Goal: Task Accomplishment & Management: Complete application form

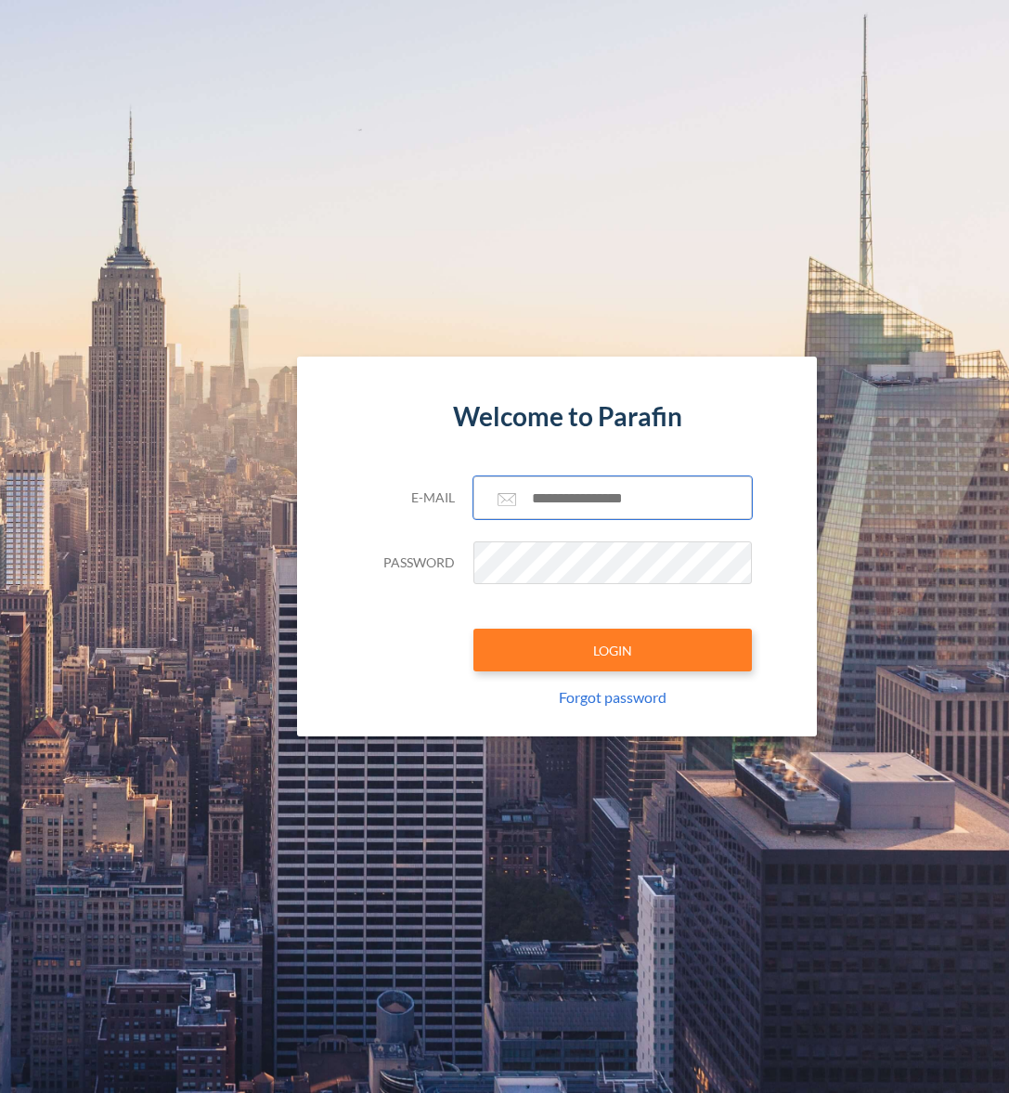
click at [587, 497] on input "text" at bounding box center [612, 497] width 278 height 43
paste input "**********"
type input "**********"
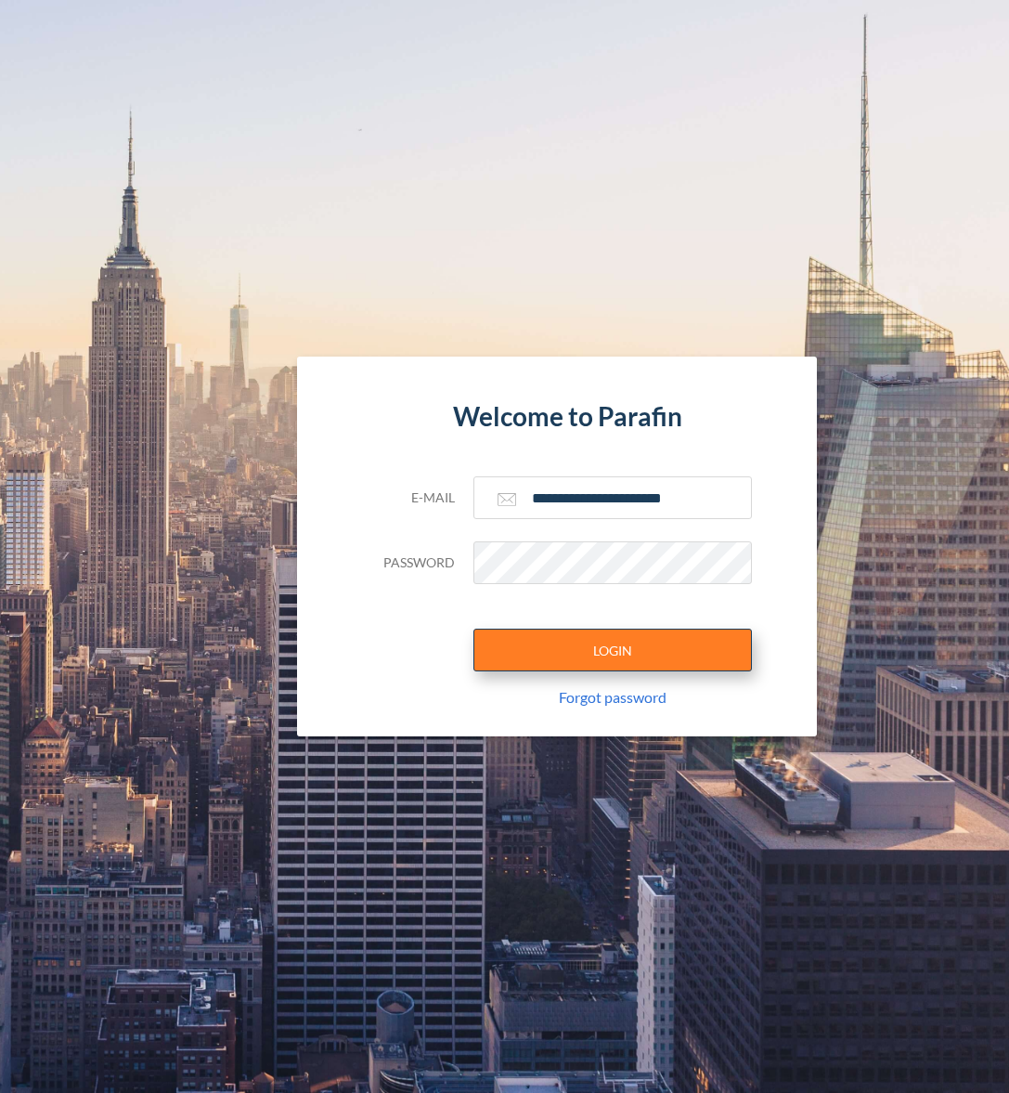
click at [592, 645] on button "LOGIN" at bounding box center [612, 649] width 278 height 43
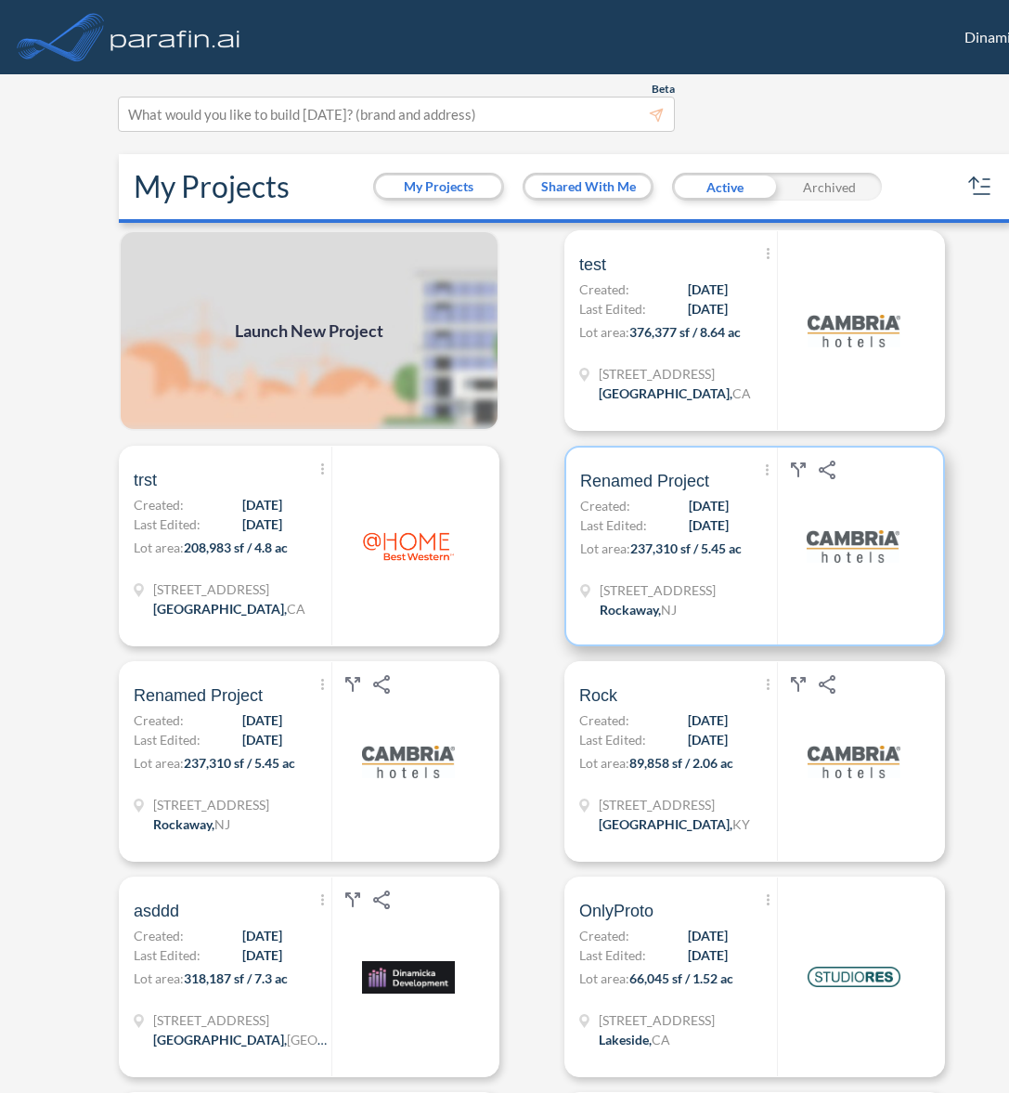
click at [689, 518] on span "[DATE]" at bounding box center [709, 524] width 40 height 19
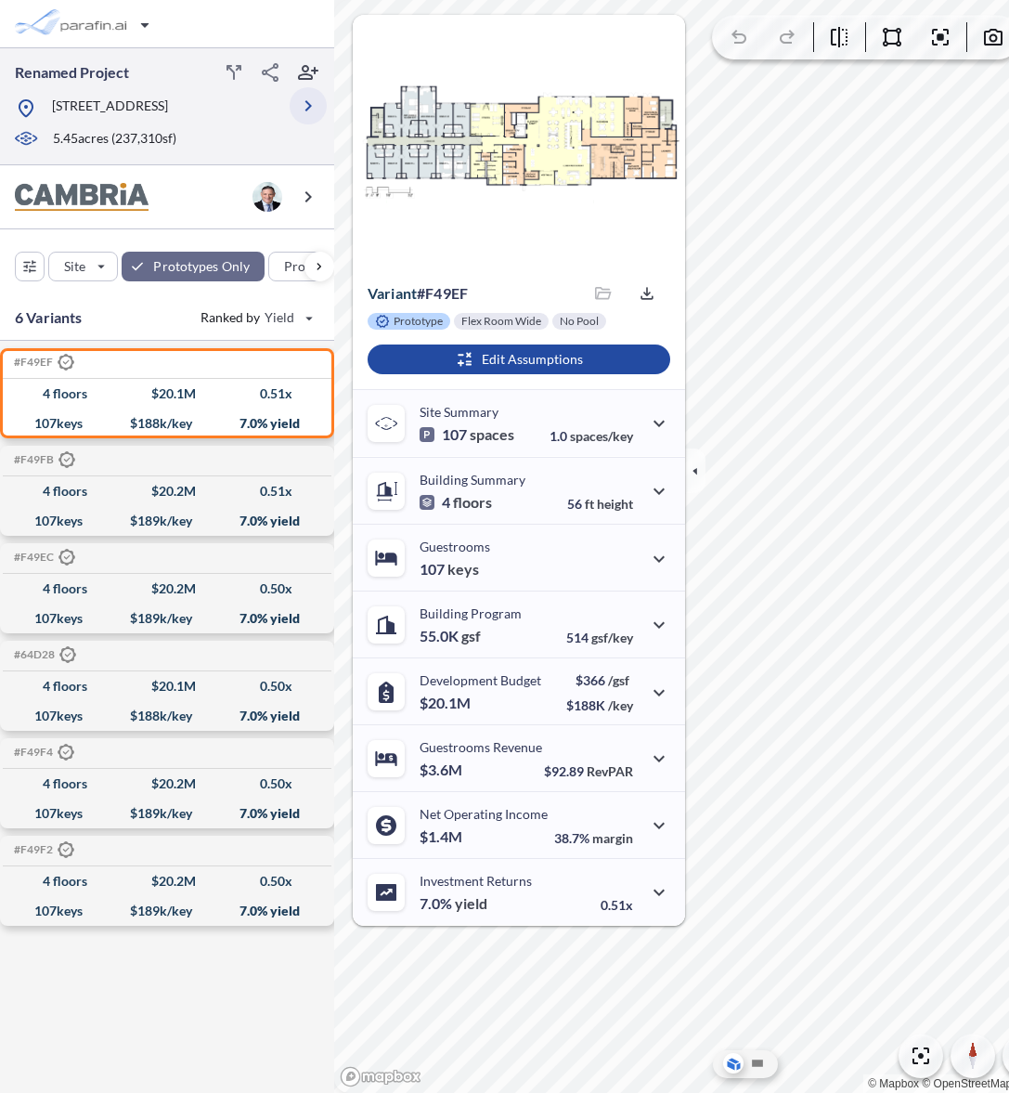
click at [307, 114] on icon "button" at bounding box center [308, 106] width 22 height 22
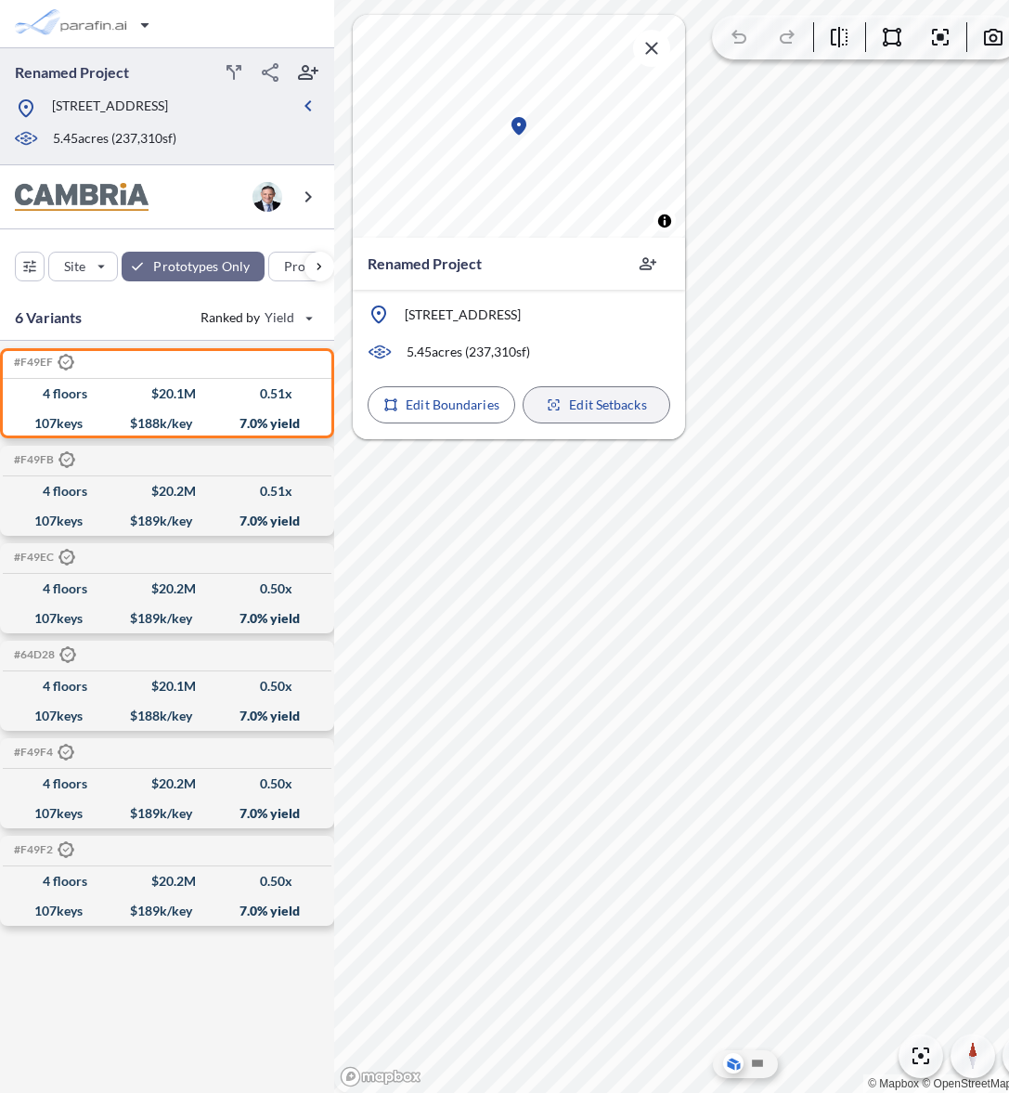
click at [592, 411] on p "Edit Setbacks" at bounding box center [607, 404] width 77 height 19
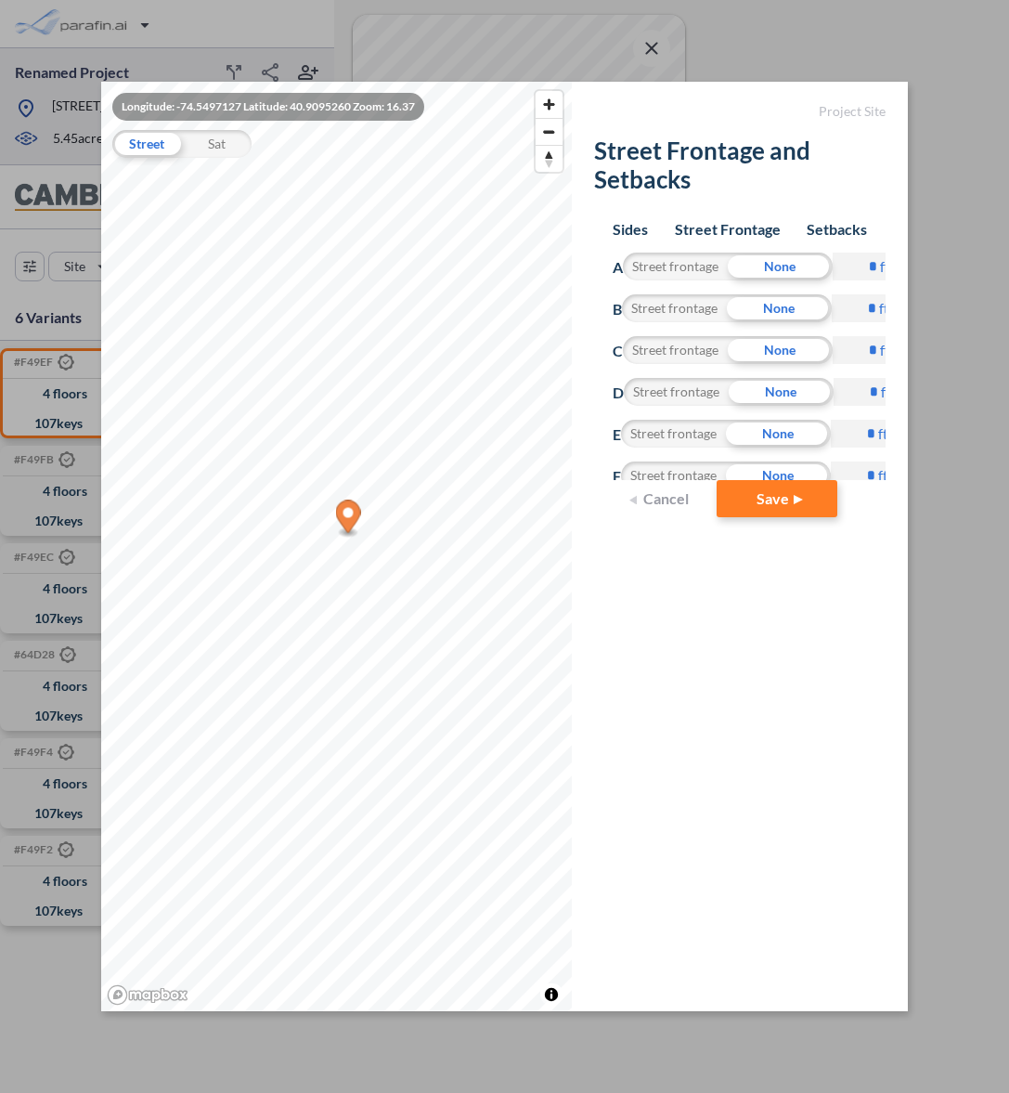
click at [863, 378] on input "*" at bounding box center [866, 392] width 65 height 28
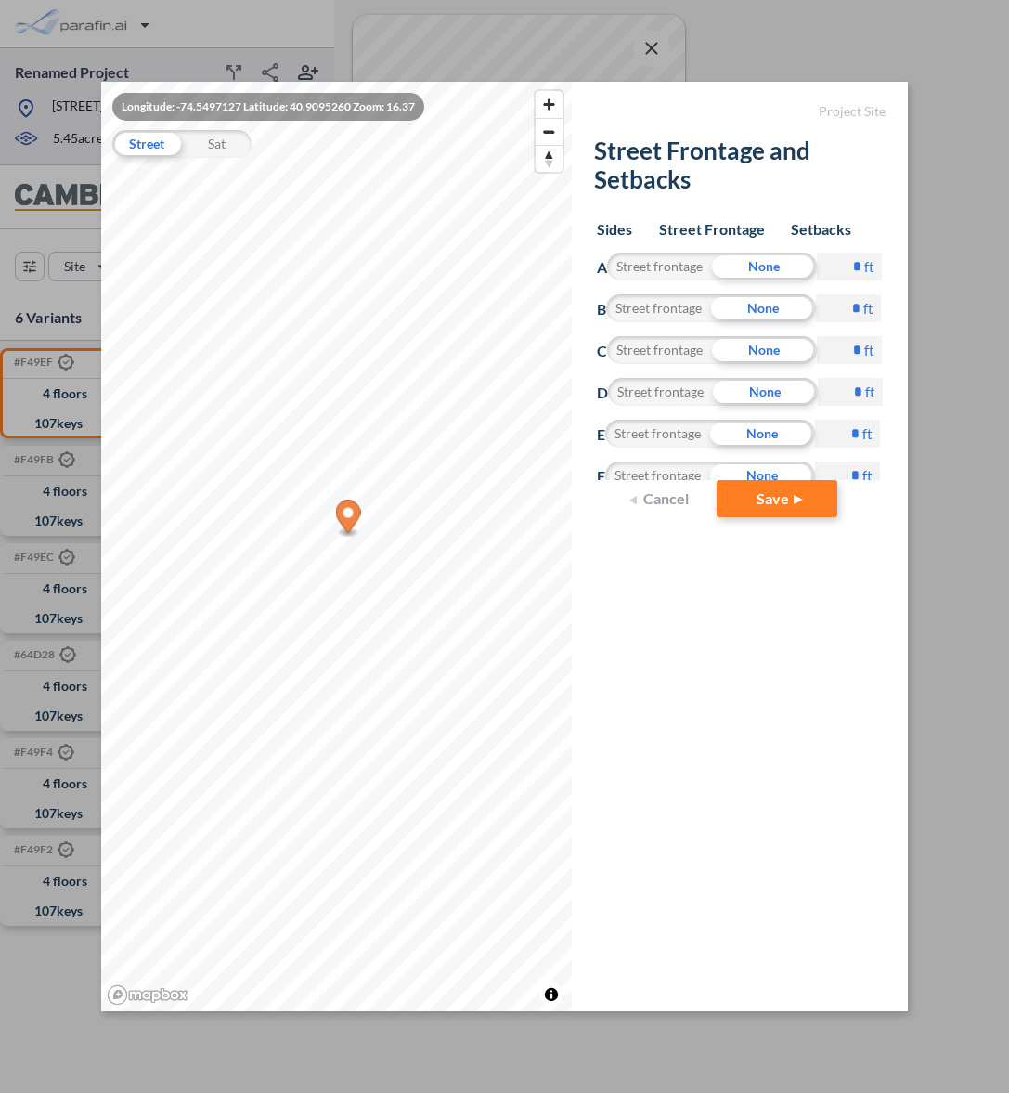
click at [871, 392] on label "ft" at bounding box center [870, 391] width 10 height 19
click at [871, 392] on input "*" at bounding box center [850, 392] width 65 height 28
click at [863, 397] on input "*" at bounding box center [850, 392] width 65 height 28
type input "*"
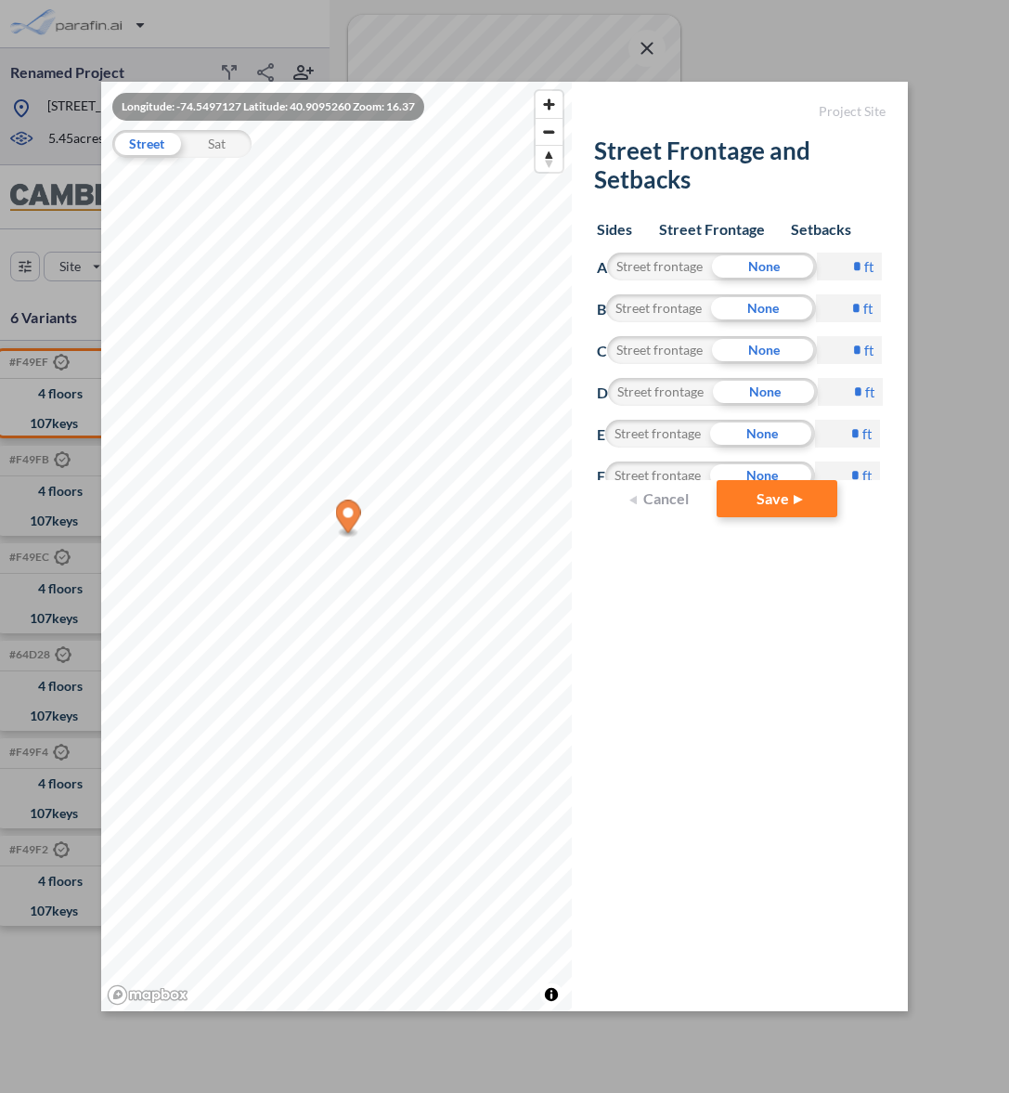
drag, startPoint x: 731, startPoint y: 204, endPoint x: 717, endPoint y: 199, distance: 15.9
click at [726, 204] on div "Sides Street Frontage Setbacks A Street frontage None * ft B Street frontage No…" at bounding box center [739, 340] width 291 height 278
drag, startPoint x: 678, startPoint y: 188, endPoint x: 598, endPoint y: 154, distance: 86.5
click at [598, 154] on h2 "Street Frontage and Setbacks" at bounding box center [739, 168] width 291 height 65
copy h2 "Street Frontage and Setbacks"
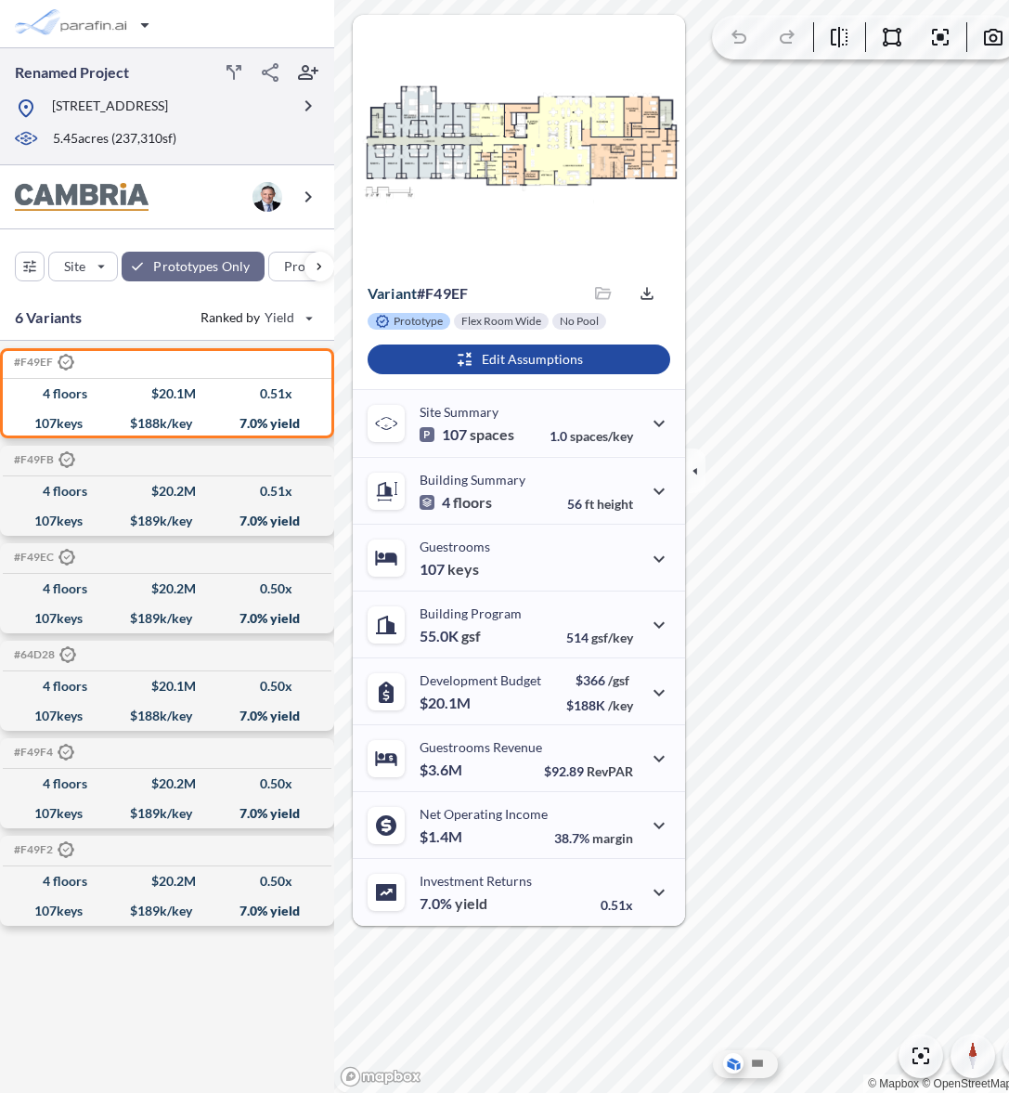
click at [309, 128] on div at bounding box center [308, 106] width 37 height 86
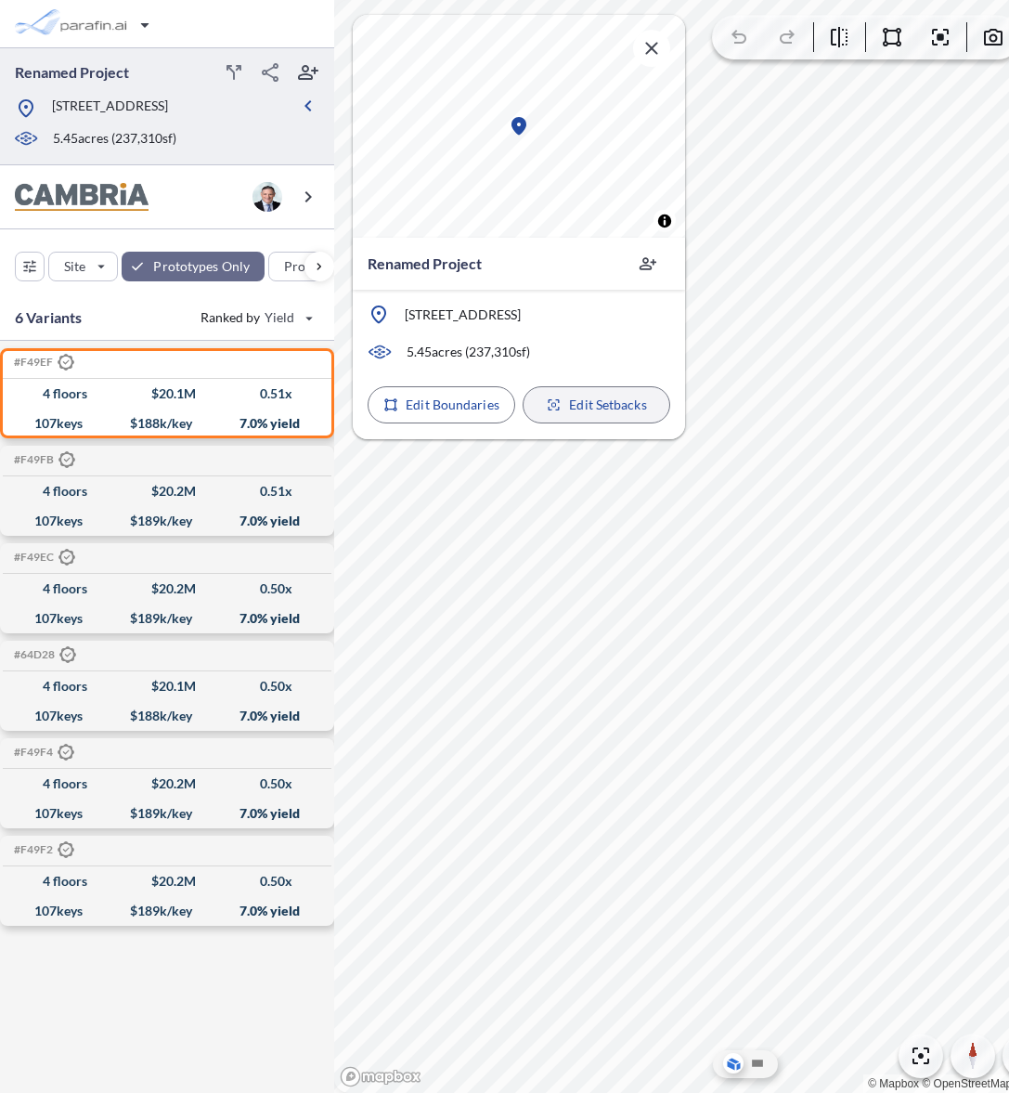
click at [563, 407] on button "Edit Setbacks" at bounding box center [597, 404] width 148 height 37
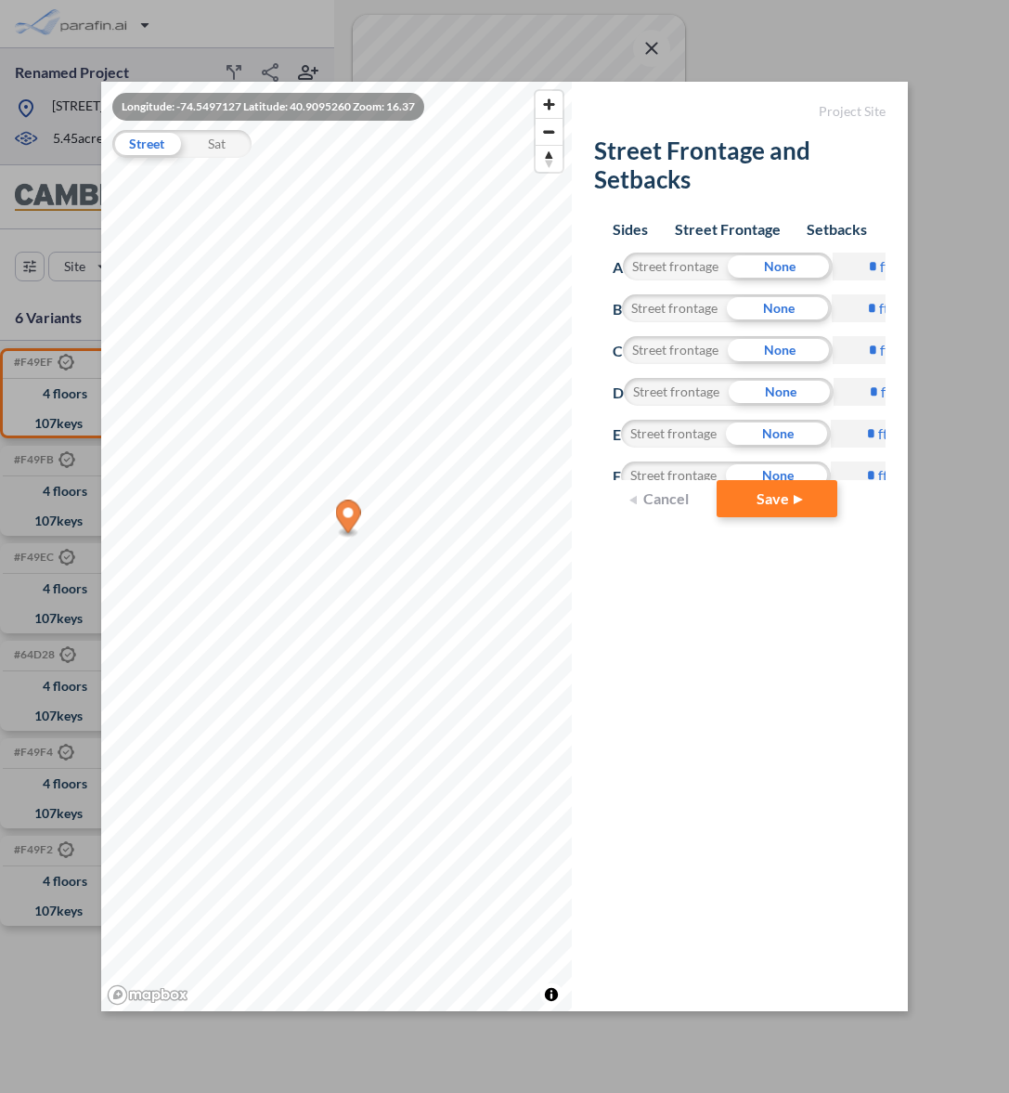
click at [869, 274] on input "*" at bounding box center [865, 266] width 65 height 28
click at [873, 271] on input "*" at bounding box center [865, 266] width 65 height 28
drag, startPoint x: 876, startPoint y: 271, endPoint x: 873, endPoint y: 282, distance: 11.5
click at [876, 271] on input "*" at bounding box center [865, 266] width 65 height 28
type input "*"
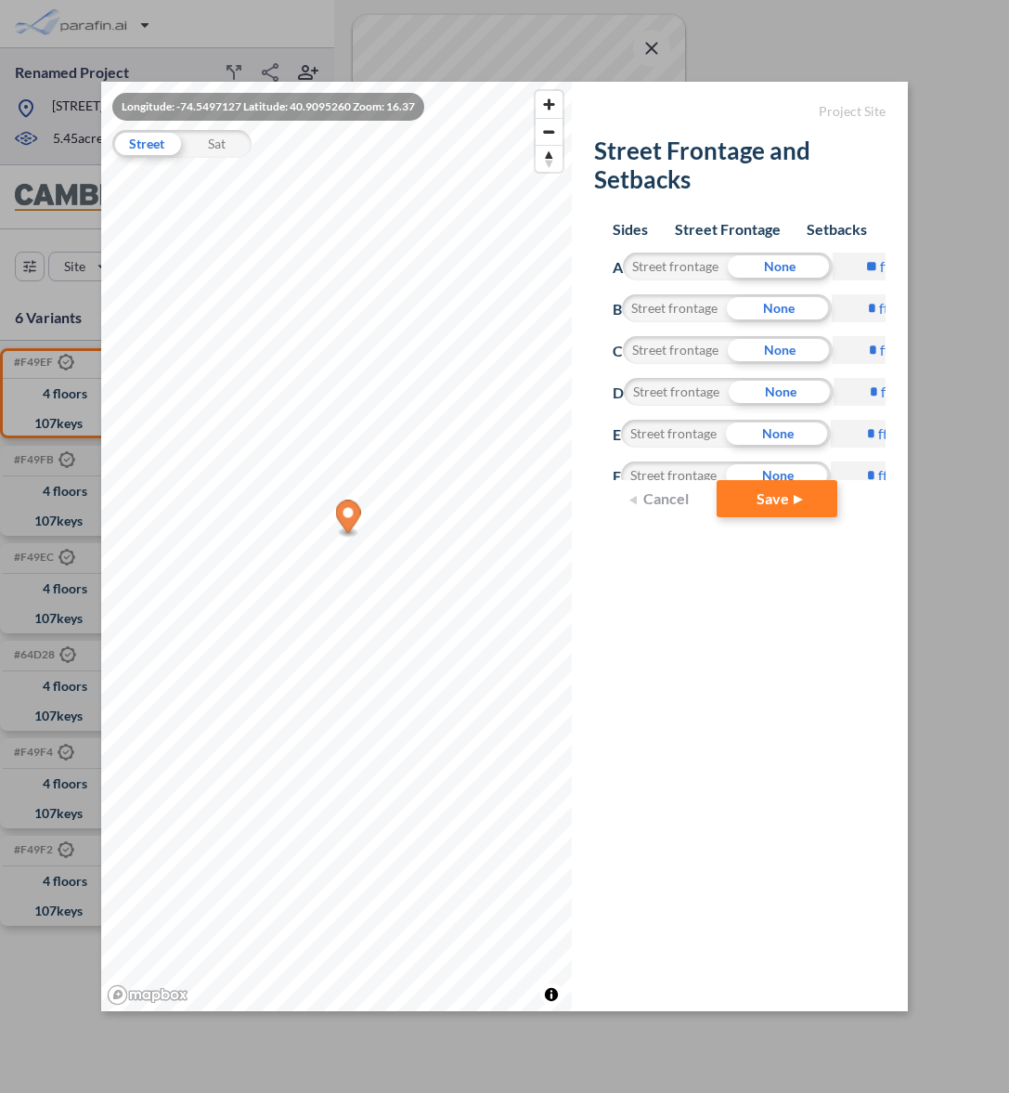
type input "*"
click at [866, 708] on form "Project Site Street Frontage and Setbacks Sides Street Frontage Setbacks A Stre…" at bounding box center [740, 546] width 336 height 928
click at [876, 265] on input "*" at bounding box center [865, 266] width 65 height 28
click at [871, 271] on input "*" at bounding box center [865, 266] width 65 height 28
click at [828, 631] on form "Project Site Street Frontage and Setbacks Sides Street Frontage Setbacks A Stre…" at bounding box center [740, 546] width 336 height 928
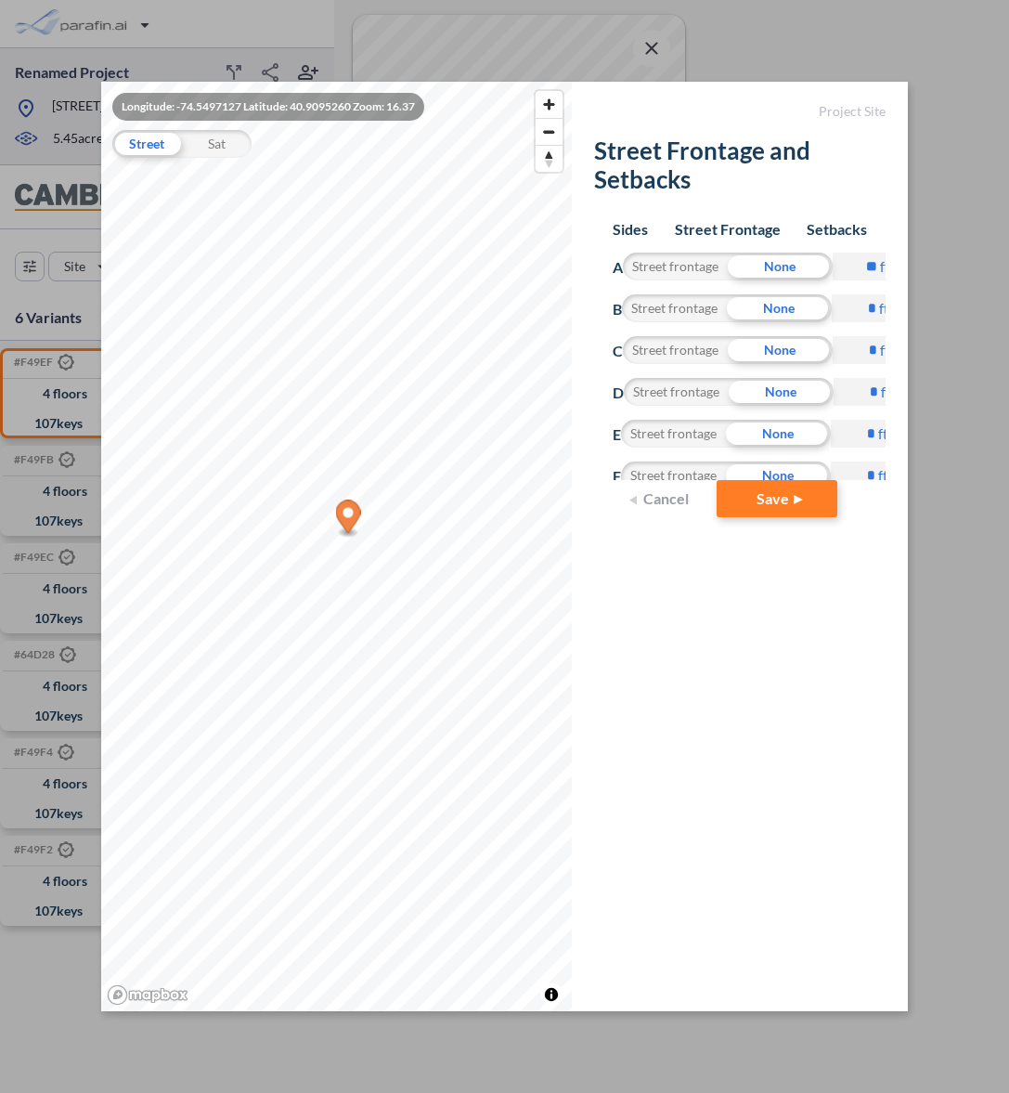
click at [874, 268] on input "**" at bounding box center [865, 266] width 65 height 28
click at [751, 751] on form "Project Site Street Frontage and Setbacks Sides Street Frontage Setbacks A Stre…" at bounding box center [740, 546] width 336 height 928
click at [878, 260] on input "***" at bounding box center [865, 266] width 65 height 28
type input "*****"
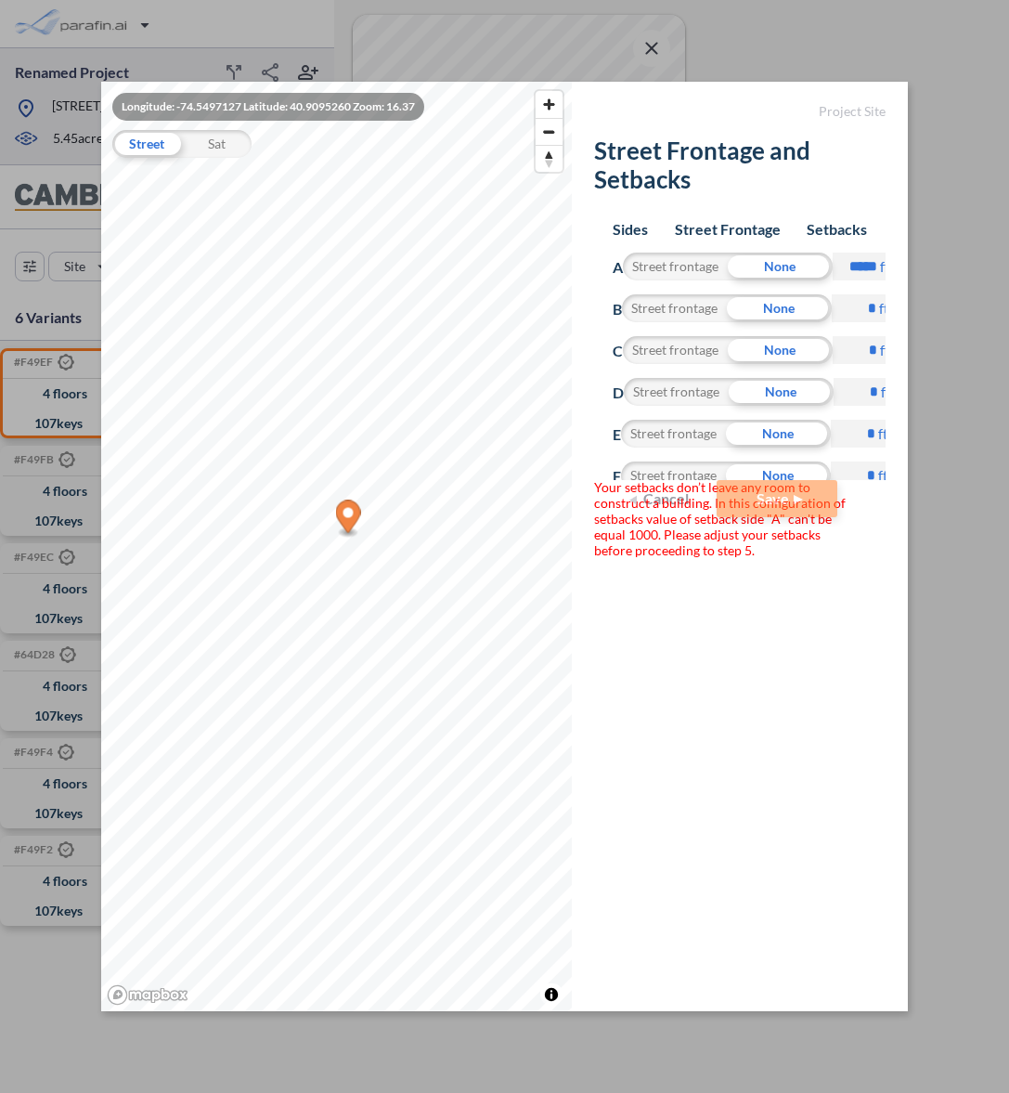
click at [824, 542] on form "Project Site Street Frontage and Setbacks Your setbacks don’t leave any room to…" at bounding box center [740, 546] width 336 height 928
click at [819, 572] on form "Project Site Street Frontage and Setbacks Your setbacks don’t leave any room to…" at bounding box center [740, 546] width 336 height 928
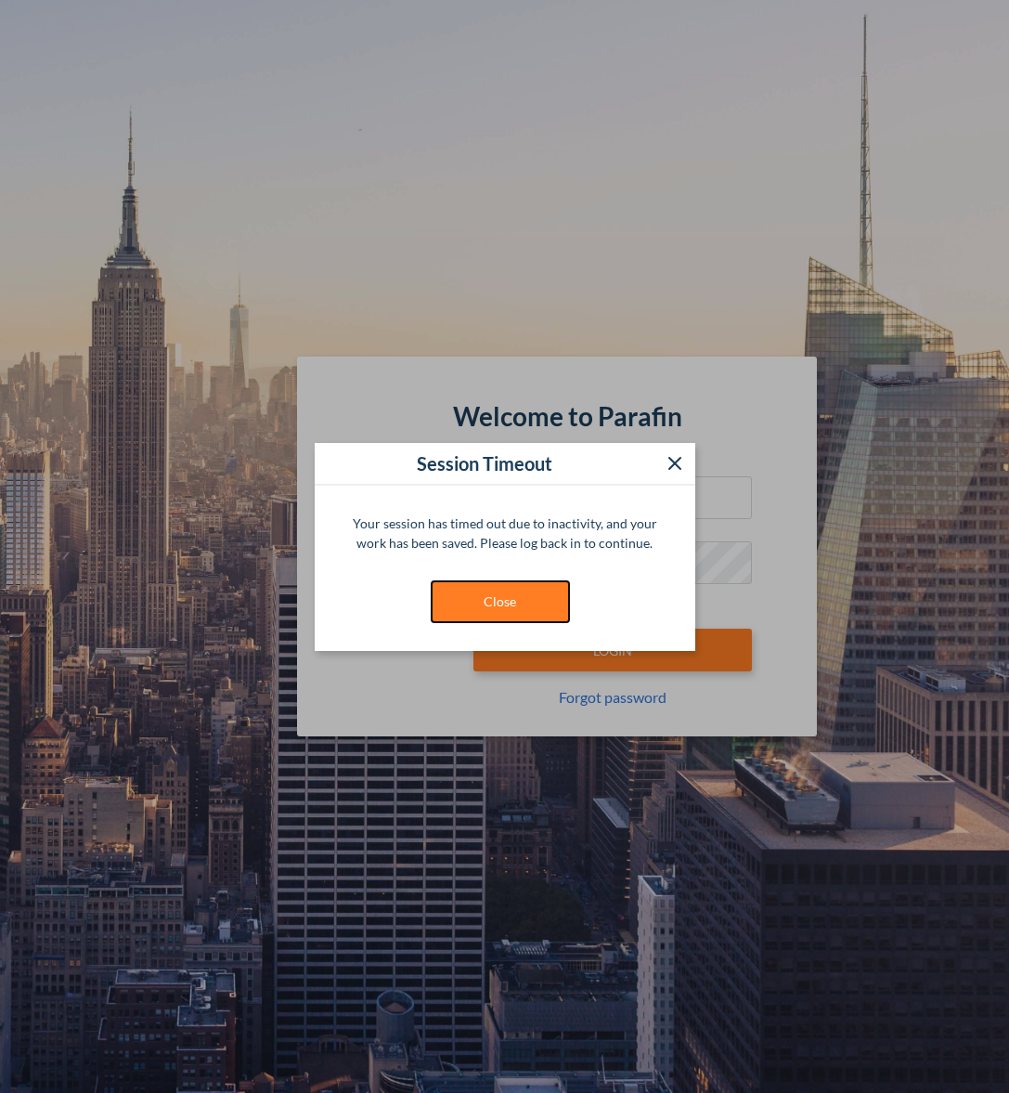
click at [491, 580] on button "Close" at bounding box center [500, 601] width 139 height 43
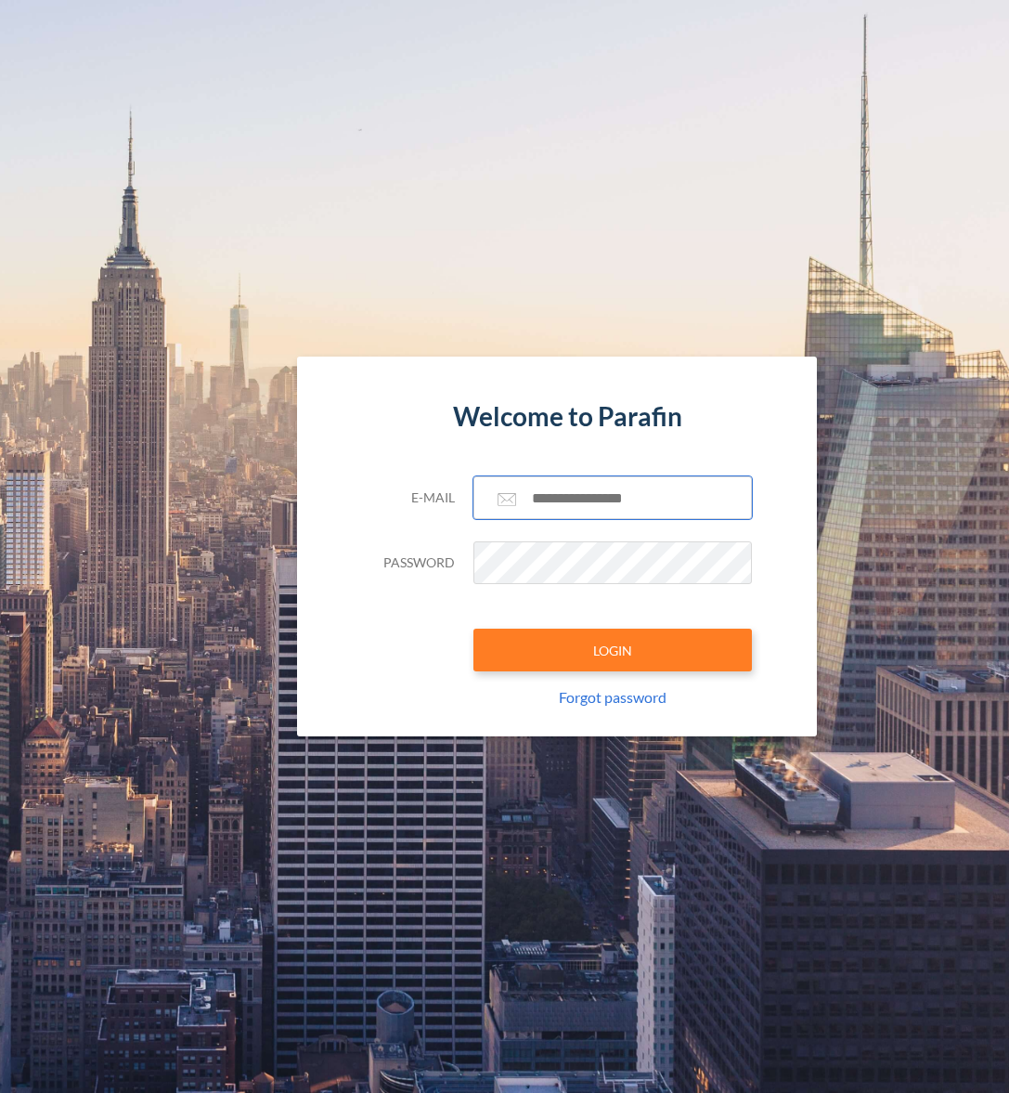
click at [578, 499] on input "text" at bounding box center [612, 497] width 278 height 43
paste input "**********"
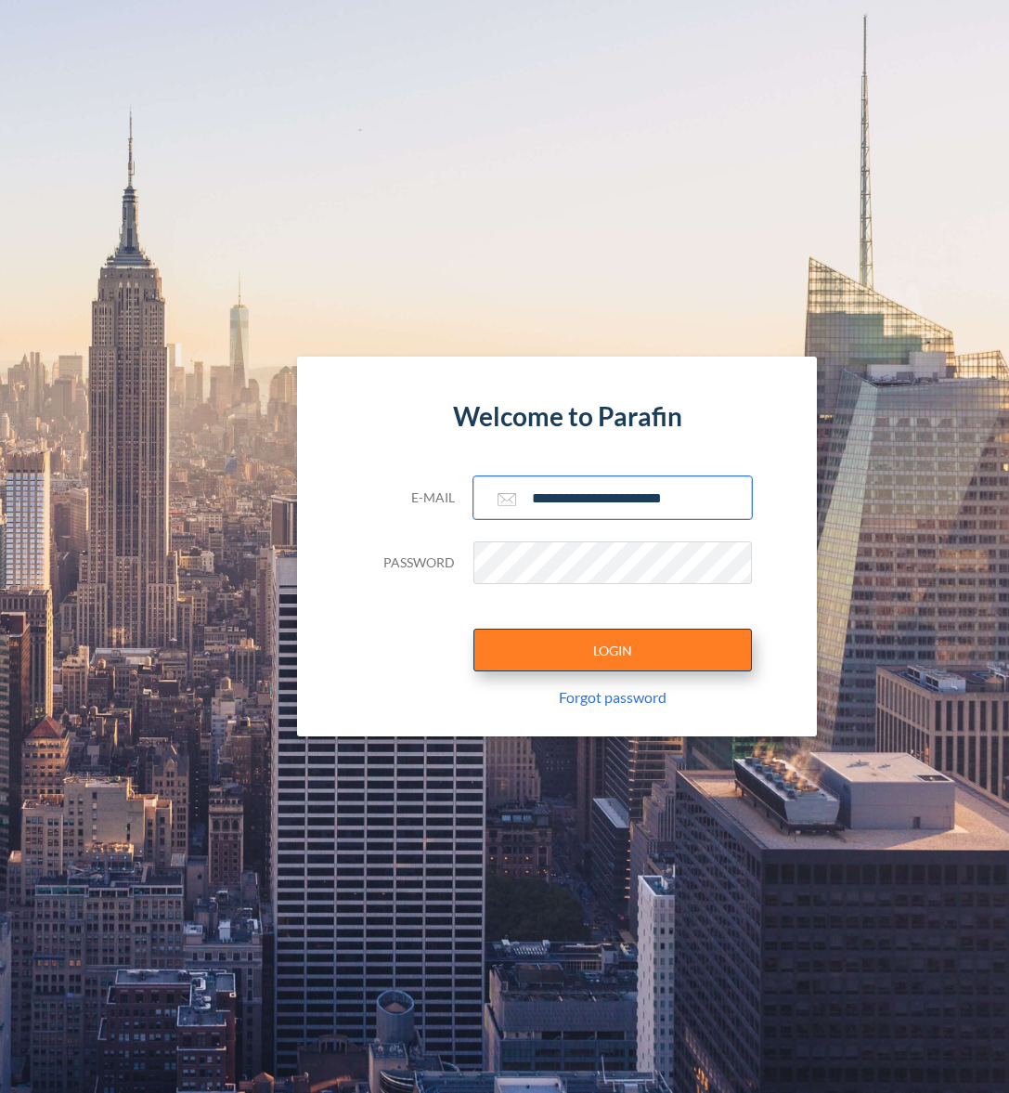
type input "**********"
click at [577, 651] on button "LOGIN" at bounding box center [612, 649] width 278 height 43
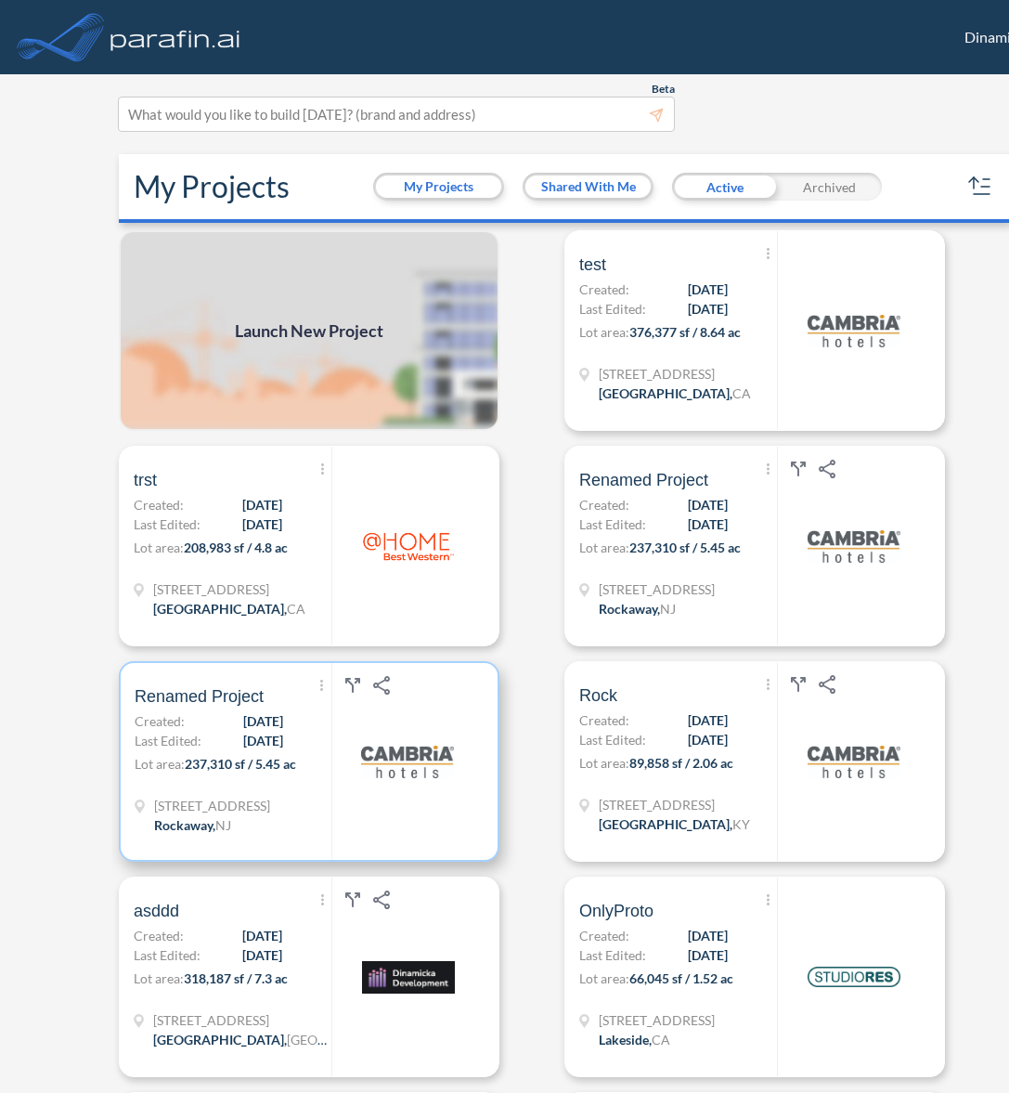
click at [249, 741] on span "[DATE]" at bounding box center [263, 740] width 40 height 19
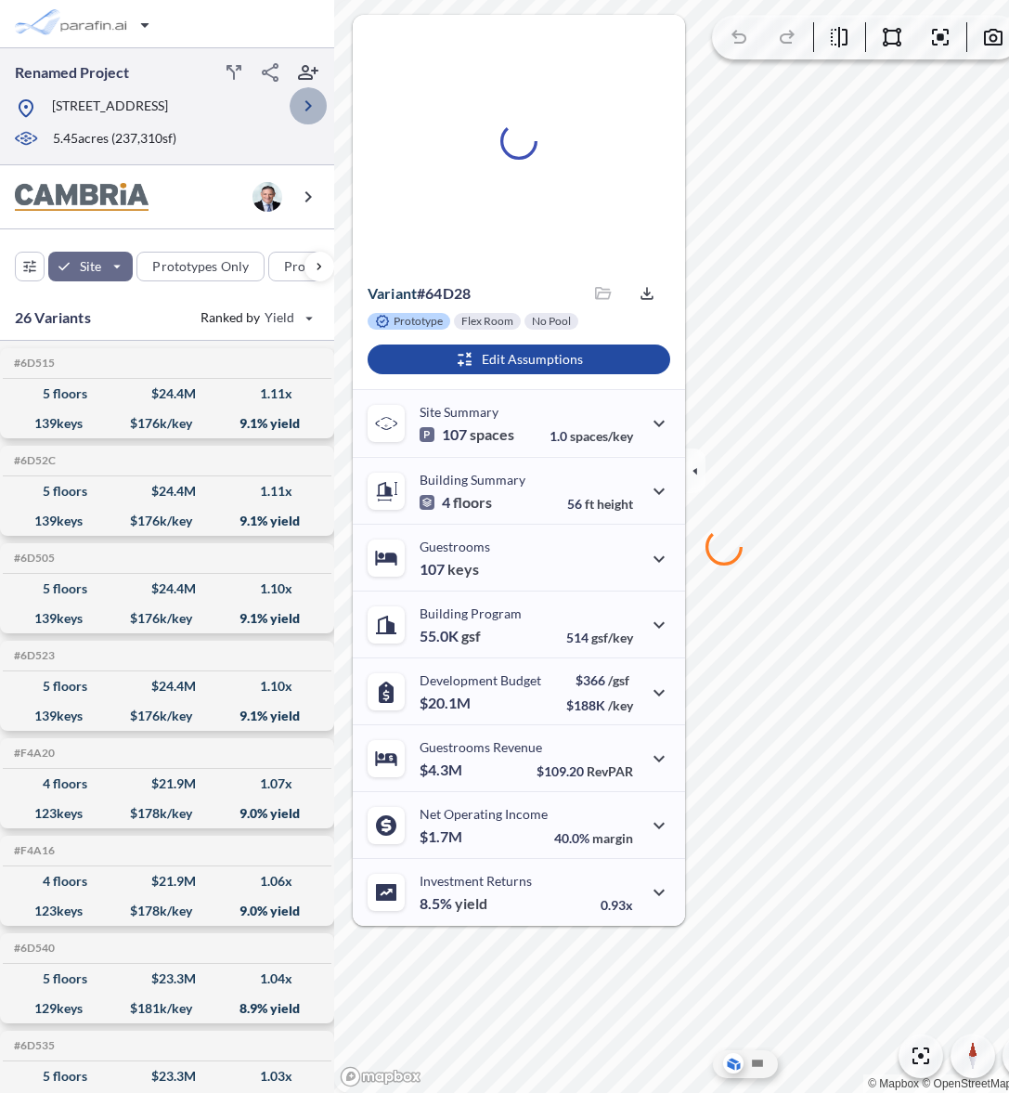
click at [304, 102] on icon "button" at bounding box center [308, 106] width 22 height 22
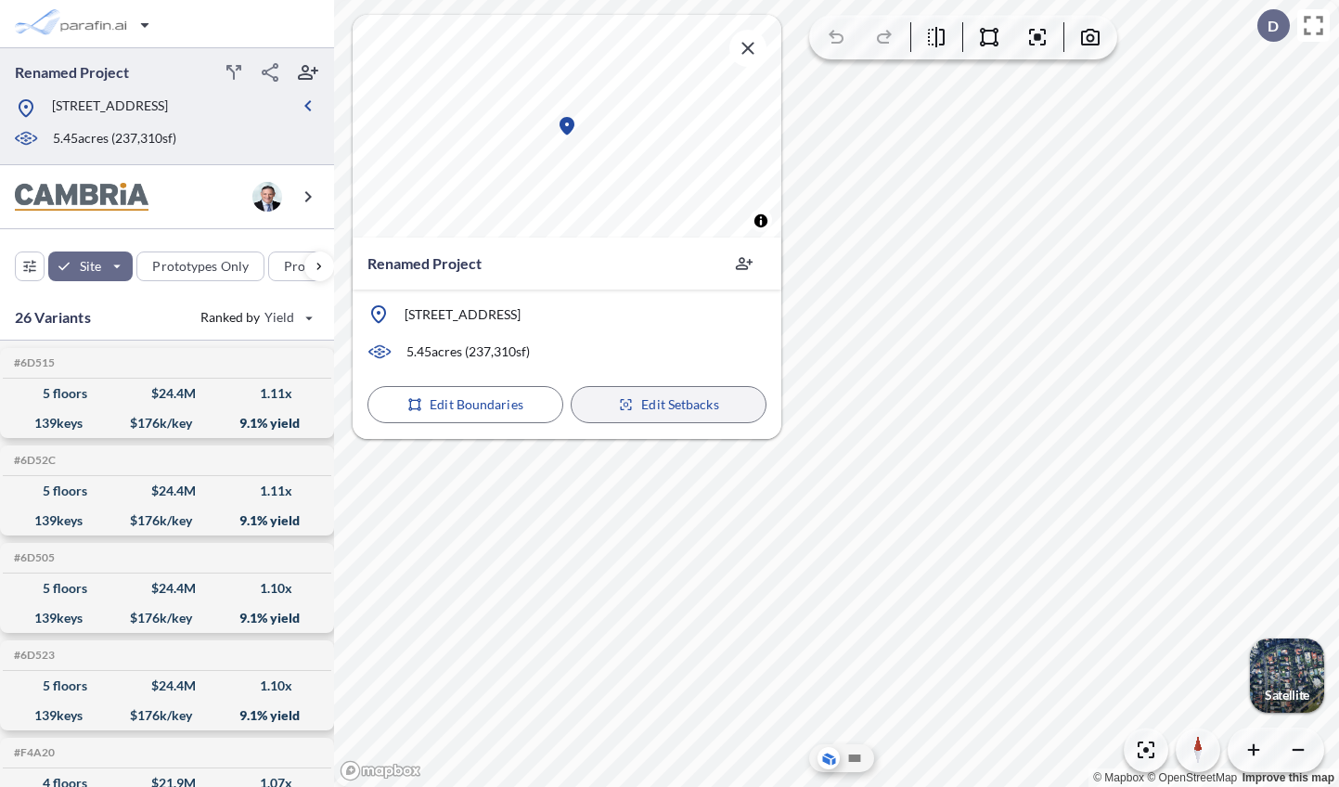
click at [616, 404] on button "Edit Setbacks" at bounding box center [669, 404] width 196 height 37
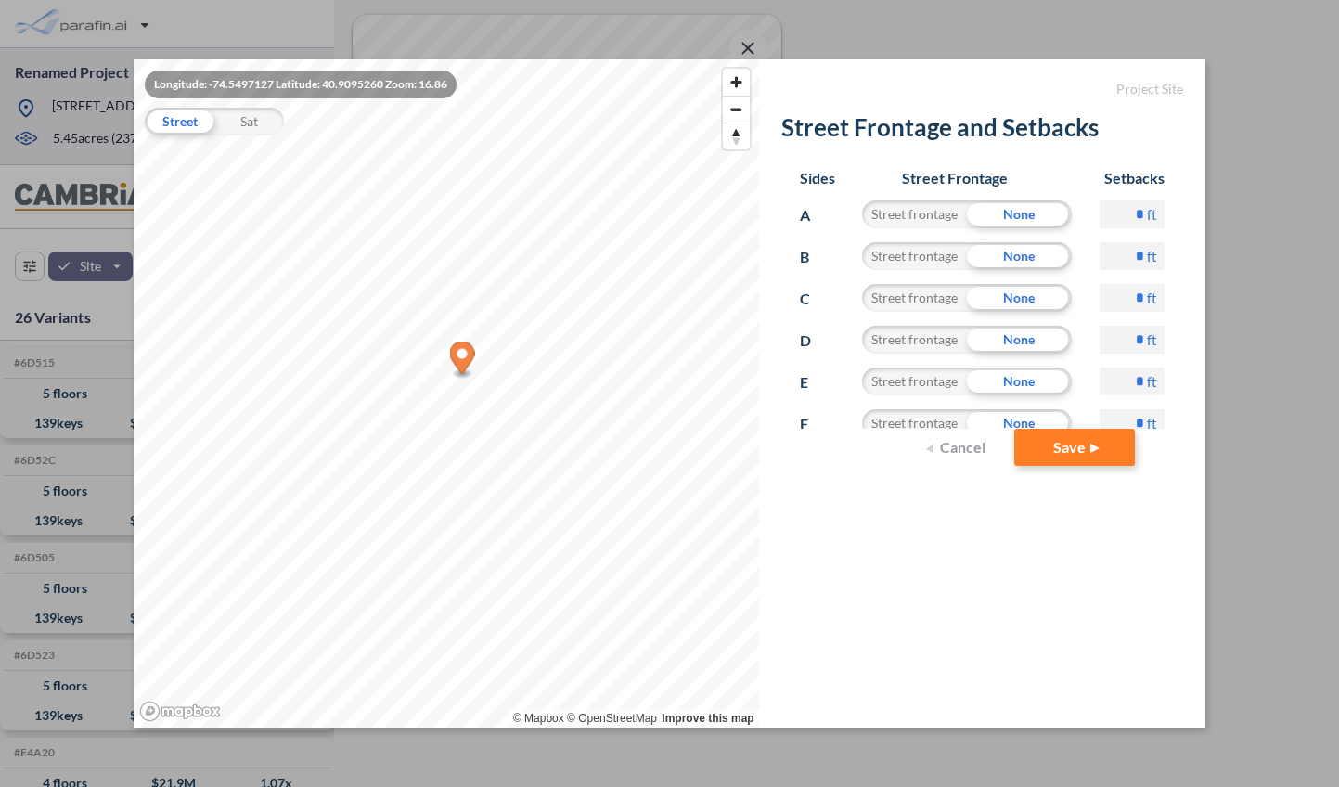
click at [1008, 213] on input "*" at bounding box center [1132, 215] width 65 height 28
type input "**"
click at [1008, 532] on form "Project Site Street Frontage and Setbacks Sides Street Frontage Setbacks A Stre…" at bounding box center [982, 393] width 446 height 669
click at [1008, 502] on div "Longitude: -74.5497127 Latitude: 40.9095260 Zoom: 16.86 Street Sat © Mapbox © O…" at bounding box center [669, 393] width 1339 height 787
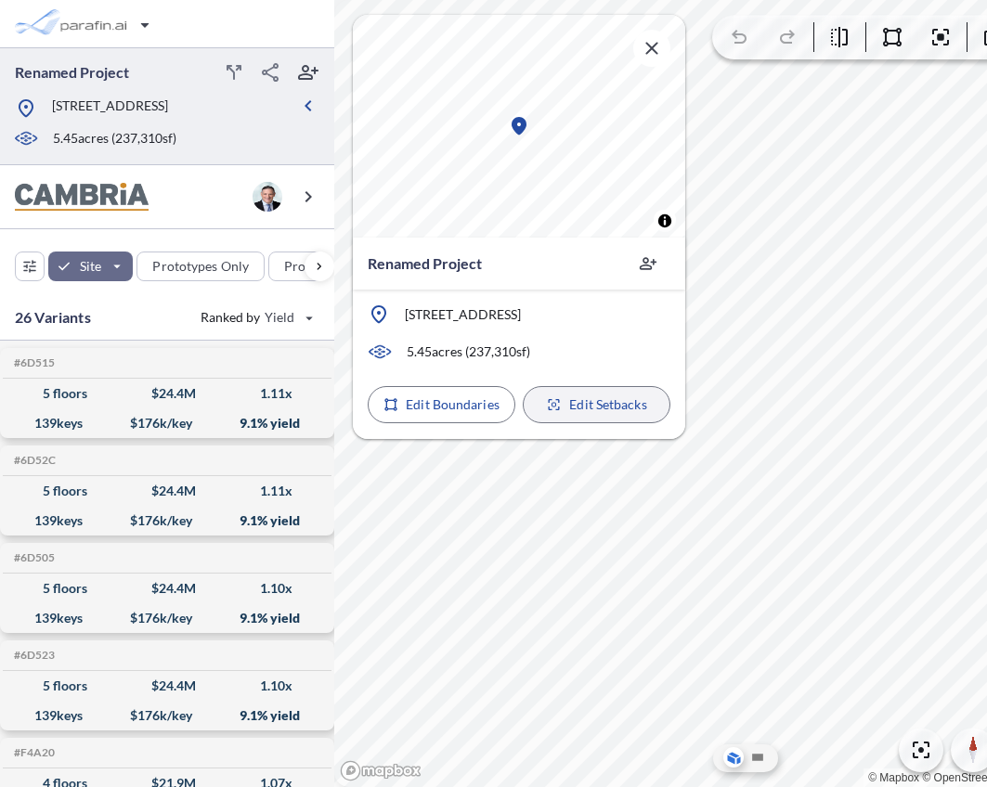
click at [570, 407] on p "Edit Setbacks" at bounding box center [607, 404] width 77 height 19
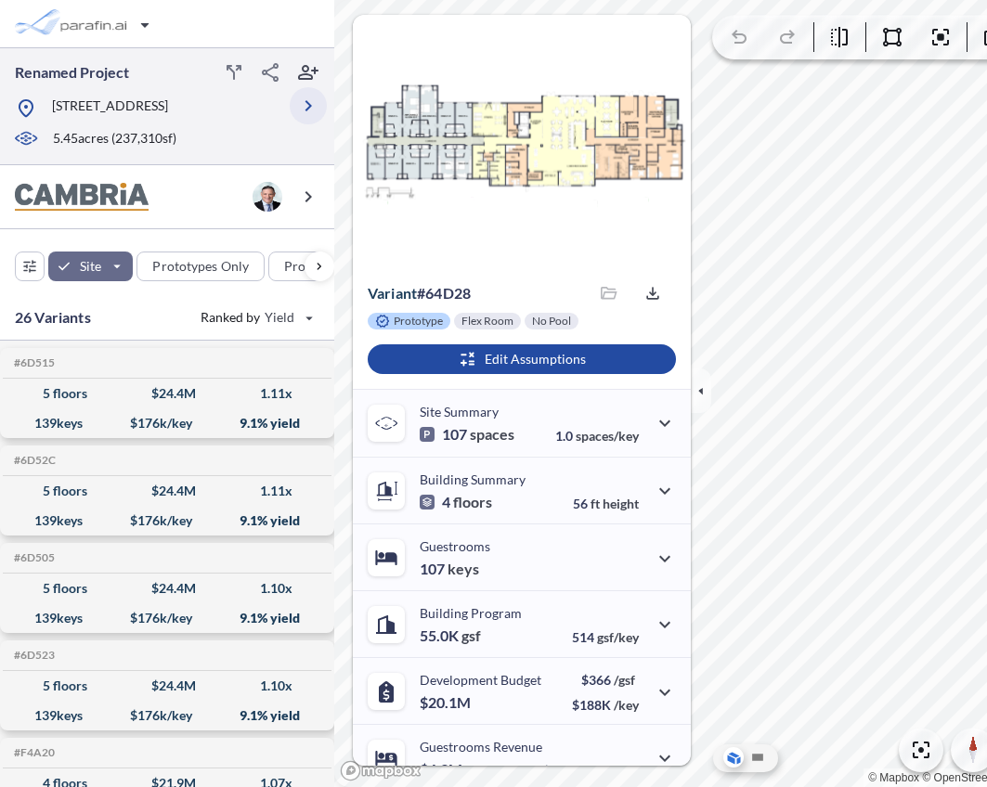
click at [308, 107] on icon "button" at bounding box center [308, 105] width 6 height 11
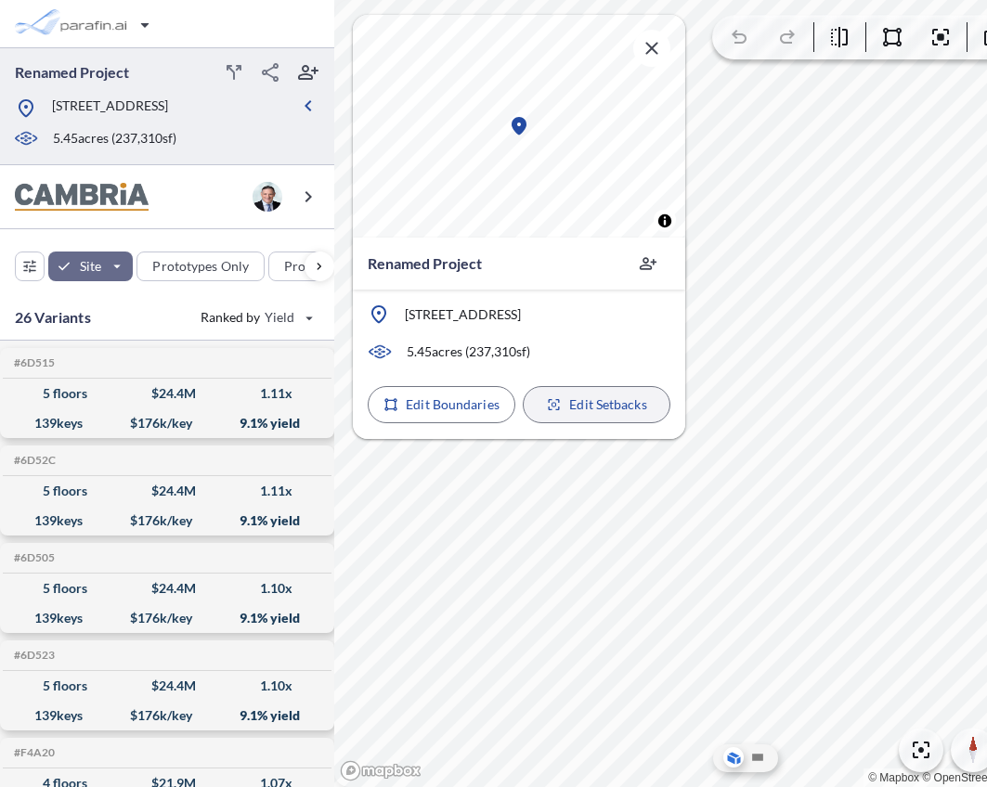
click at [543, 401] on button "Edit Setbacks" at bounding box center [597, 404] width 148 height 37
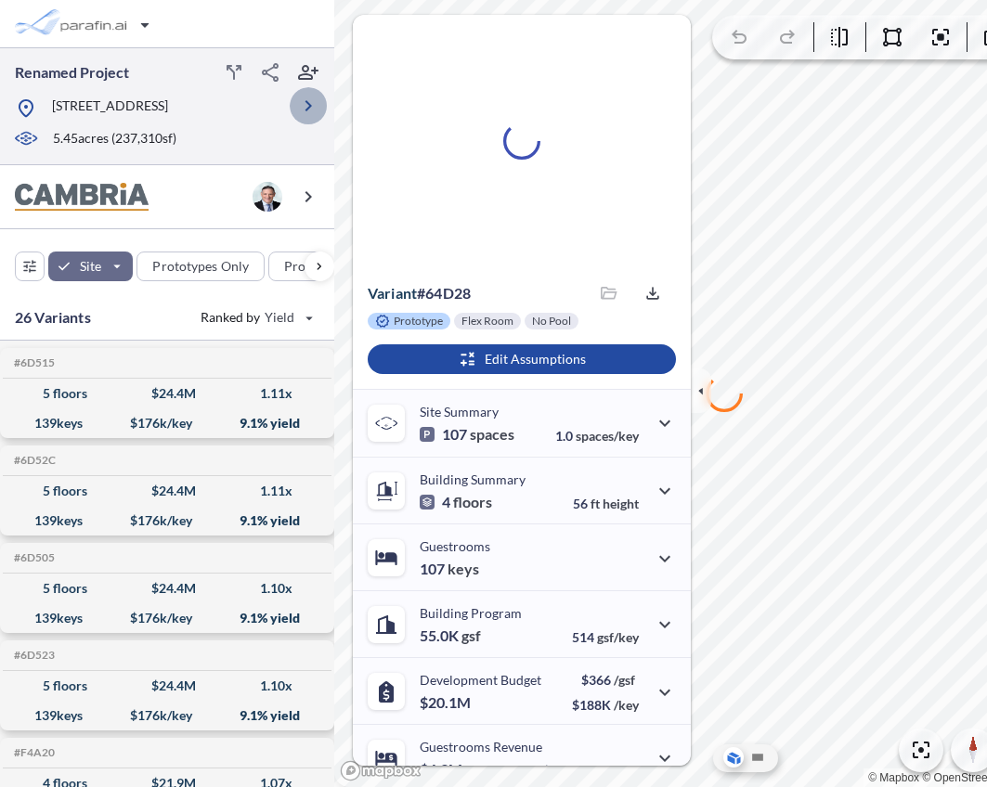
click at [314, 110] on icon "button" at bounding box center [308, 106] width 22 height 22
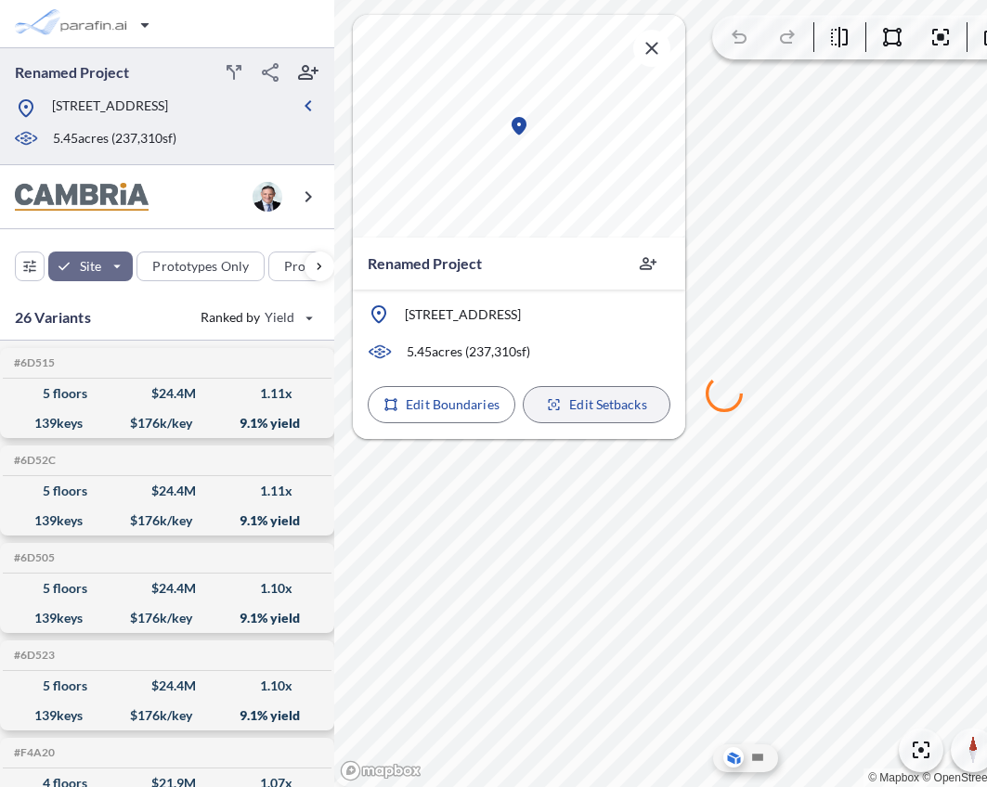
click at [583, 407] on p "Edit Setbacks" at bounding box center [607, 404] width 77 height 19
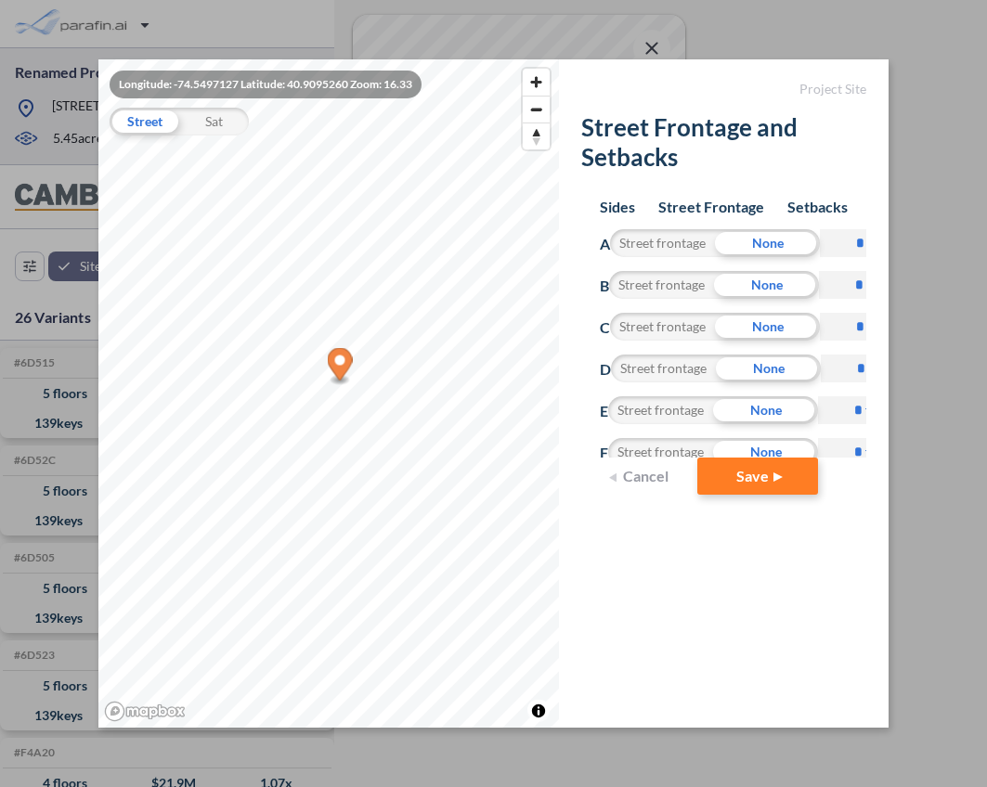
click at [655, 242] on div "Street frontage" at bounding box center [662, 243] width 105 height 28
click at [759, 247] on div "None" at bounding box center [767, 243] width 105 height 28
click at [679, 243] on div "Street frontage" at bounding box center [658, 243] width 105 height 28
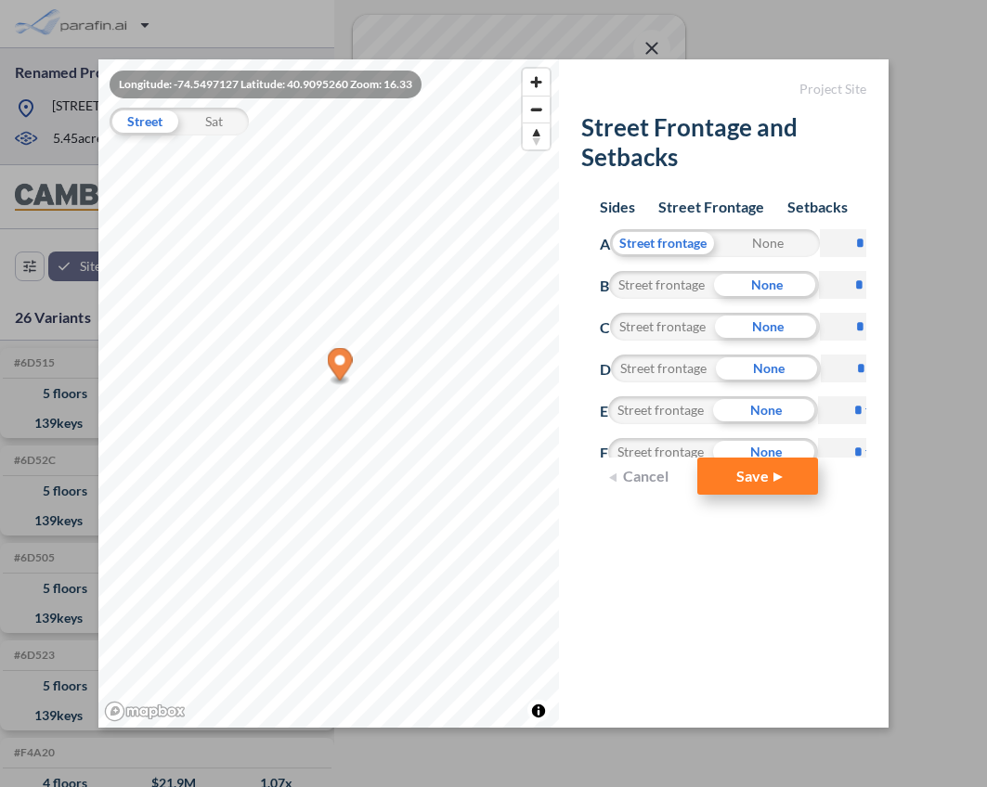
click at [737, 487] on button "Save" at bounding box center [757, 476] width 121 height 37
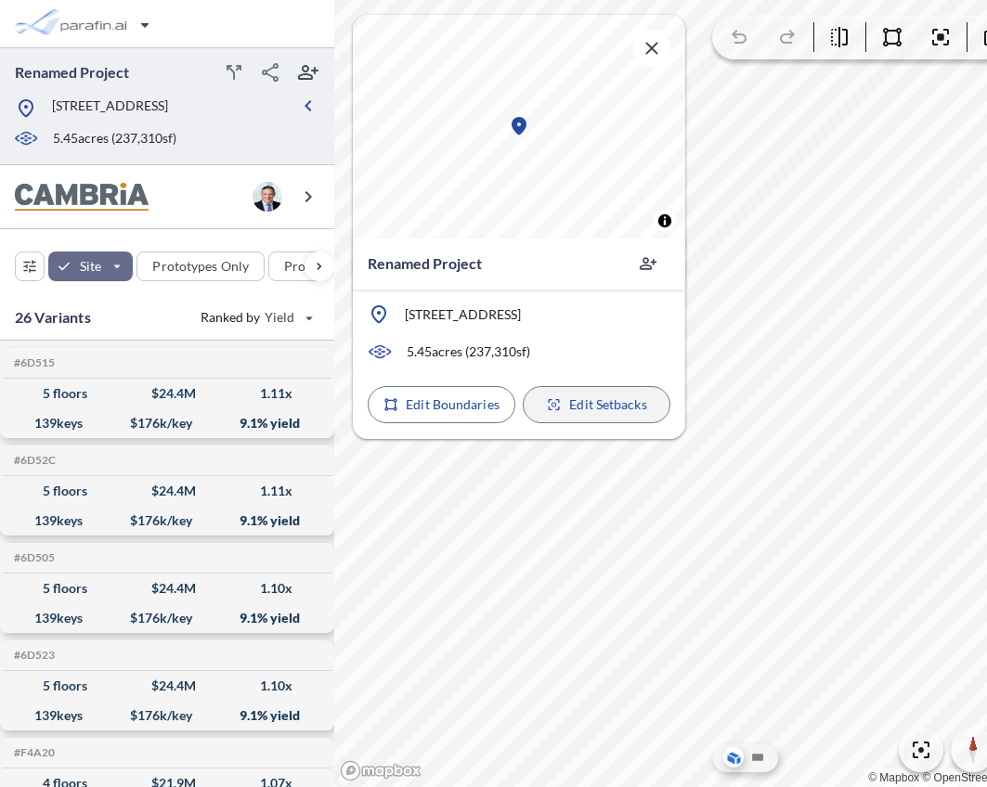
click at [570, 409] on p "Edit Setbacks" at bounding box center [607, 404] width 77 height 19
